Goal: Entertainment & Leisure: Consume media (video, audio)

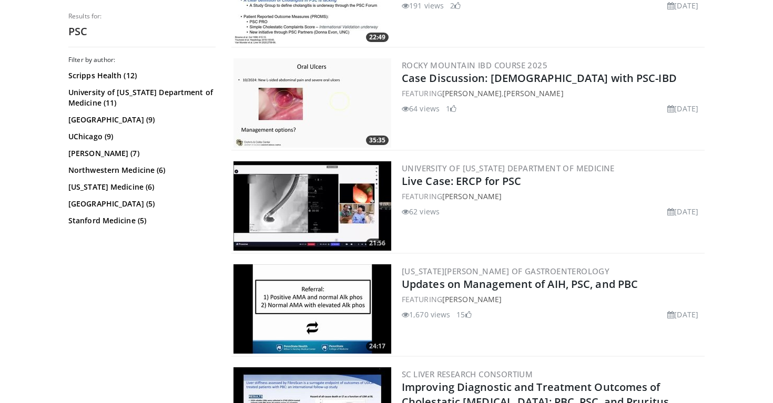
scroll to position [692, 0]
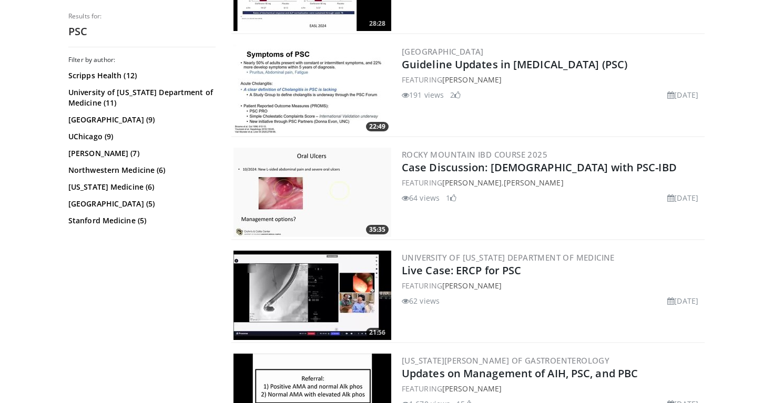
click at [309, 197] on img at bounding box center [312, 192] width 158 height 89
click at [283, 197] on img at bounding box center [312, 192] width 158 height 89
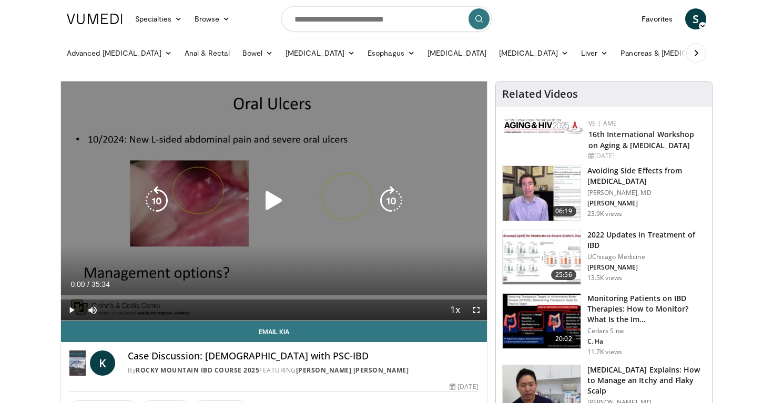
click at [275, 199] on icon "Video Player" at bounding box center [273, 200] width 29 height 29
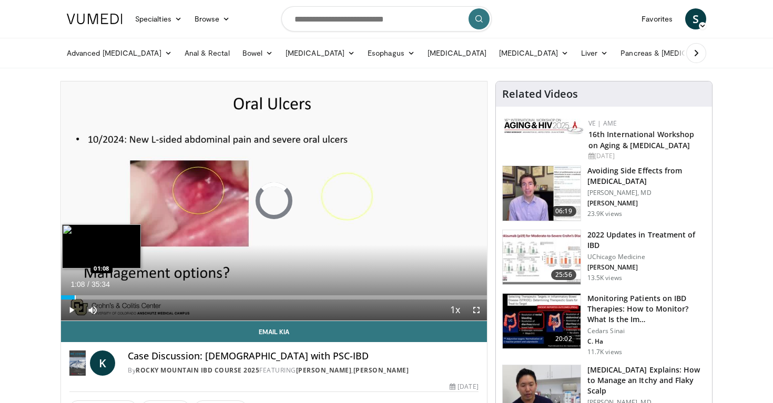
click at [75, 296] on div "Progress Bar" at bounding box center [75, 297] width 1 height 4
click at [103, 295] on div "Progress Bar" at bounding box center [103, 297] width 1 height 4
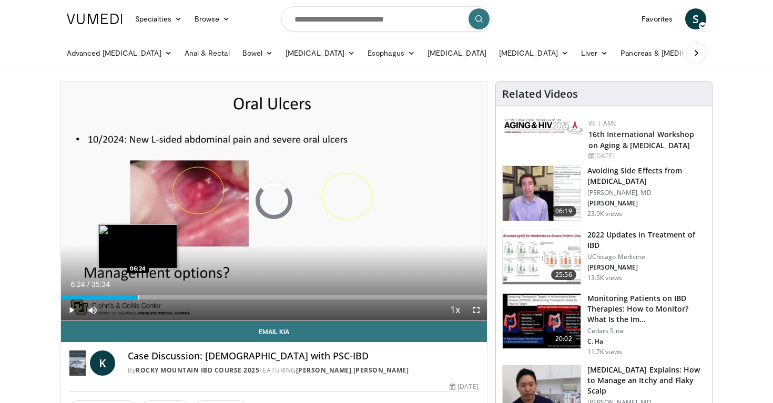
click at [138, 298] on div "Progress Bar" at bounding box center [138, 297] width 1 height 4
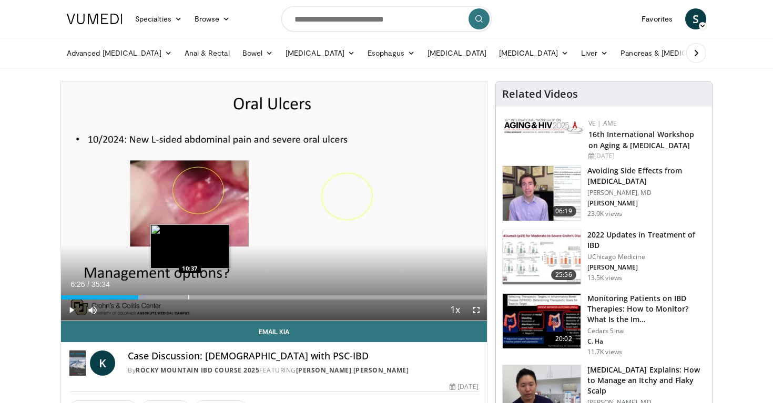
click at [190, 296] on div "Loaded : 19.98% 06:26 10:37" at bounding box center [274, 297] width 426 height 4
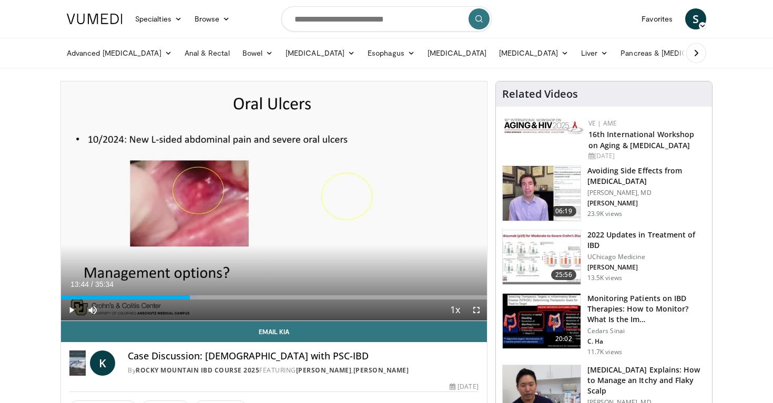
click at [226, 298] on div "Progress Bar" at bounding box center [226, 297] width 1 height 4
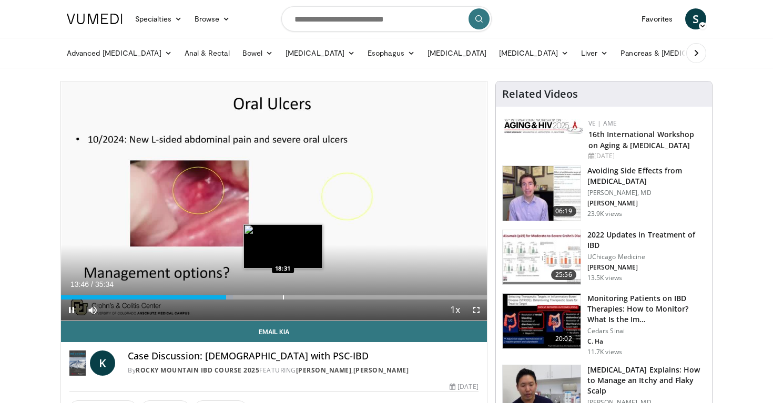
click at [283, 296] on div "Progress Bar" at bounding box center [283, 297] width 1 height 4
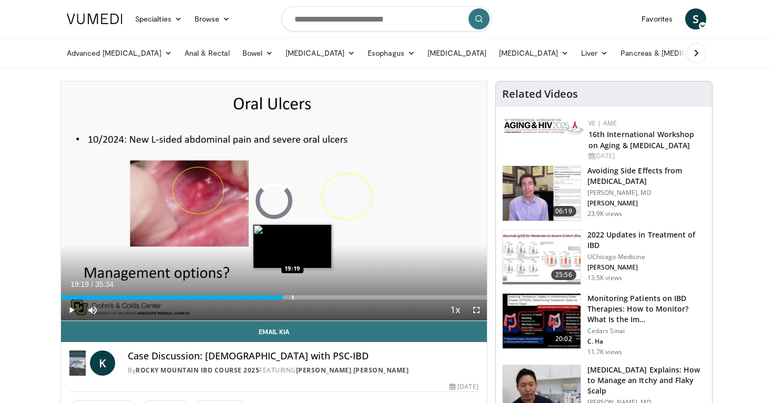
click at [292, 296] on div "Progress Bar" at bounding box center [292, 297] width 1 height 4
click at [304, 296] on div "Progress Bar" at bounding box center [304, 297] width 1 height 4
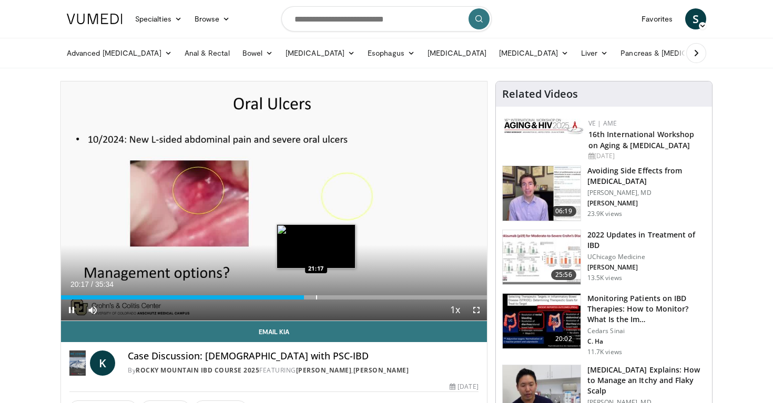
click at [316, 297] on div "Progress Bar" at bounding box center [316, 297] width 1 height 4
click at [324, 297] on div "Progress Bar" at bounding box center [324, 297] width 1 height 4
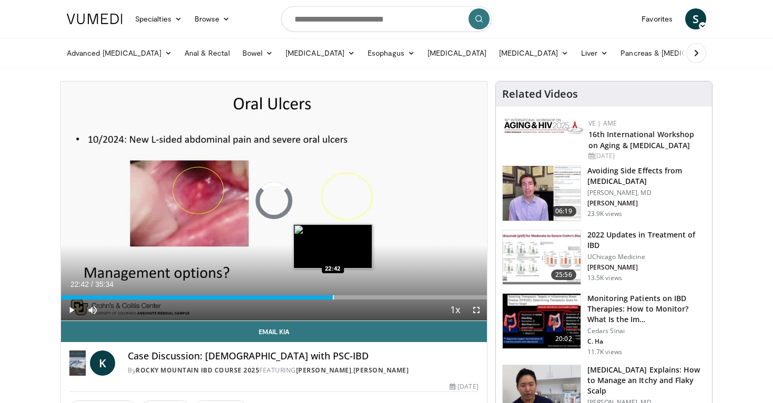
click at [333, 296] on div "Progress Bar" at bounding box center [333, 297] width 1 height 4
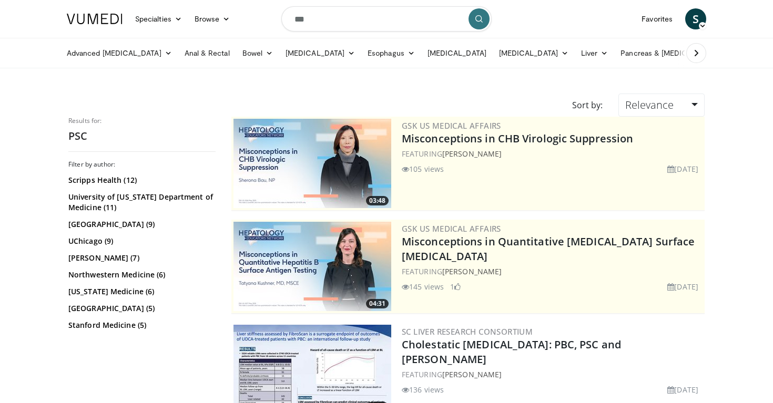
scroll to position [692, 0]
